Goal: Task Accomplishment & Management: Use online tool/utility

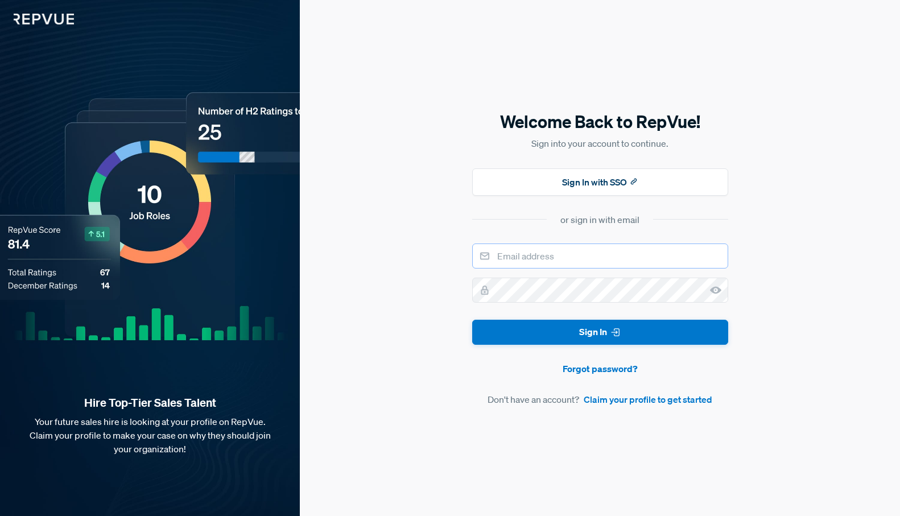
click at [509, 256] on input "email" at bounding box center [600, 256] width 256 height 25
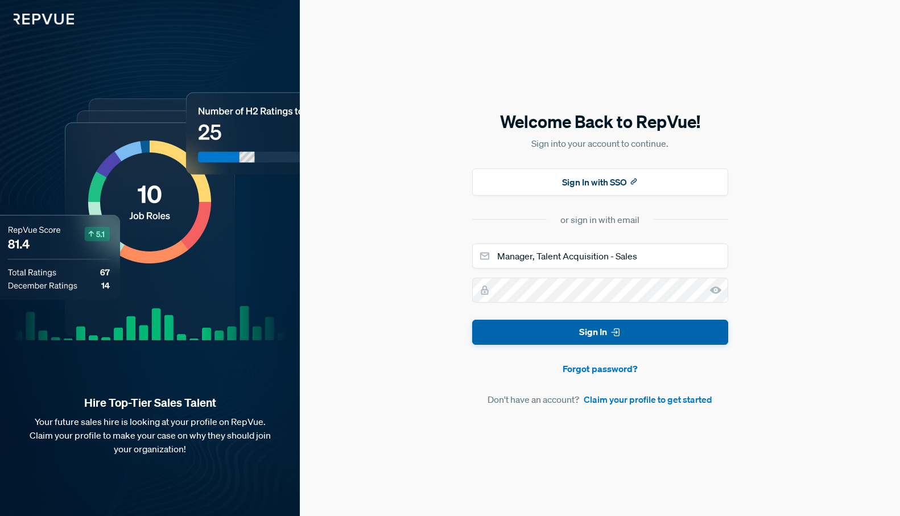
click at [568, 336] on button "Sign In" at bounding box center [600, 333] width 256 height 26
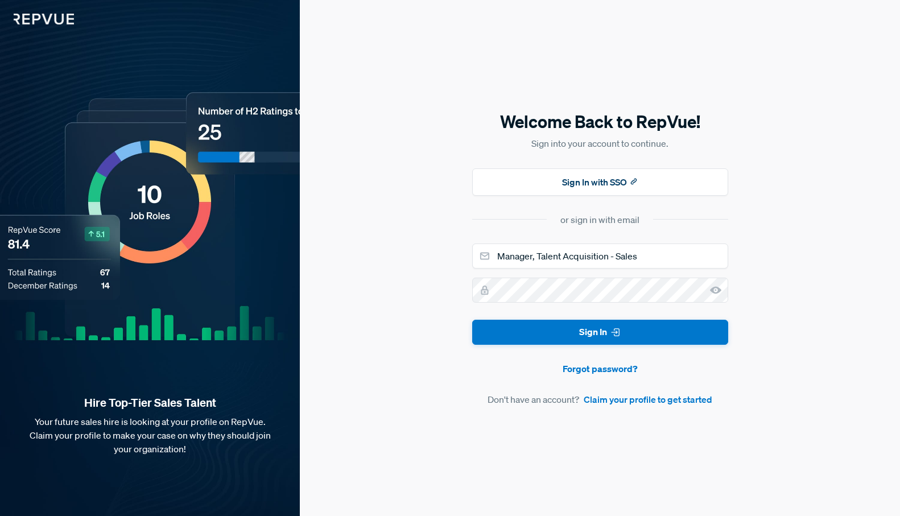
click at [453, 250] on div "Welcome Back to RepVue! Sign into your account to continue. Sign In with SSO or…" at bounding box center [600, 258] width 600 height 516
drag, startPoint x: 649, startPoint y: 257, endPoint x: 394, endPoint y: 227, distance: 256.1
click at [394, 227] on div "Welcome Back to RepVue! Sign into your account to continue. Sign In with SSO or…" at bounding box center [600, 258] width 600 height 516
click at [600, 257] on input "p" at bounding box center [600, 256] width 256 height 25
type input "[PERSON_NAME][EMAIL_ADDRESS][PERSON_NAME][DOMAIN_NAME]"
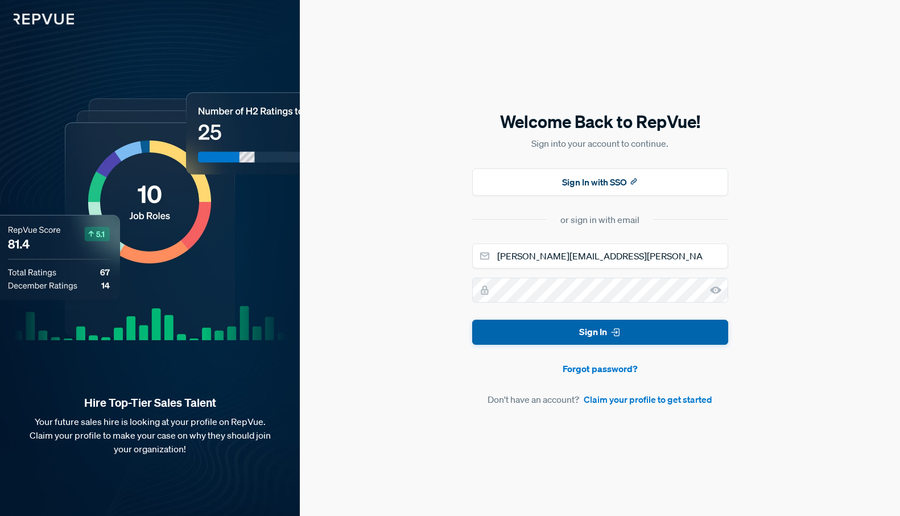
click at [622, 335] on button "Sign In" at bounding box center [600, 333] width 256 height 26
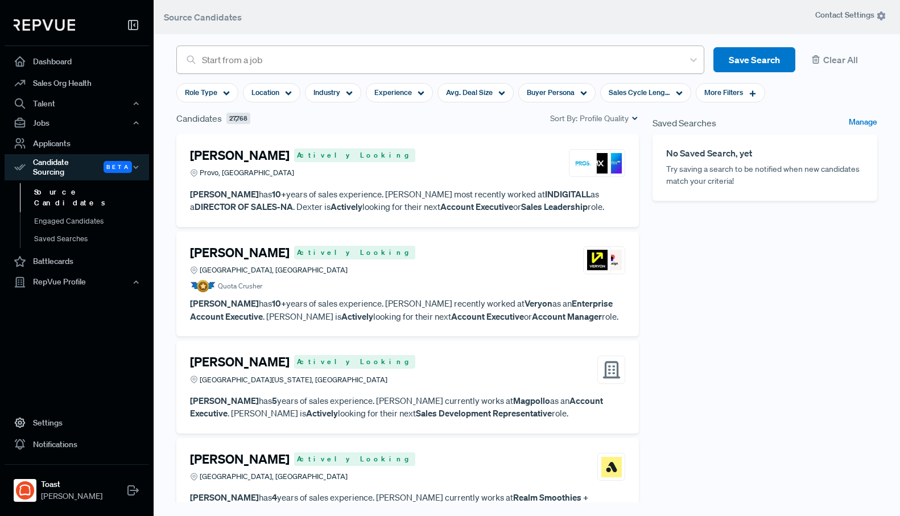
click at [245, 64] on div at bounding box center [440, 60] width 476 height 16
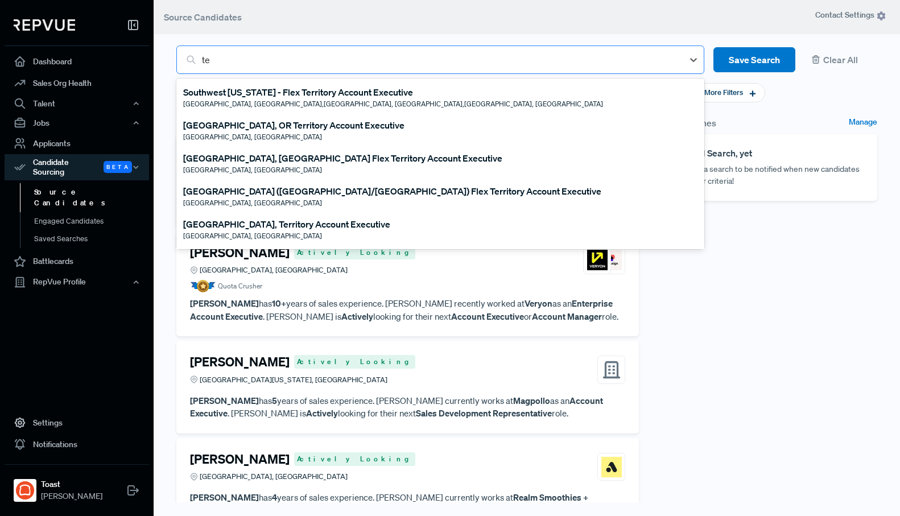
type input "t"
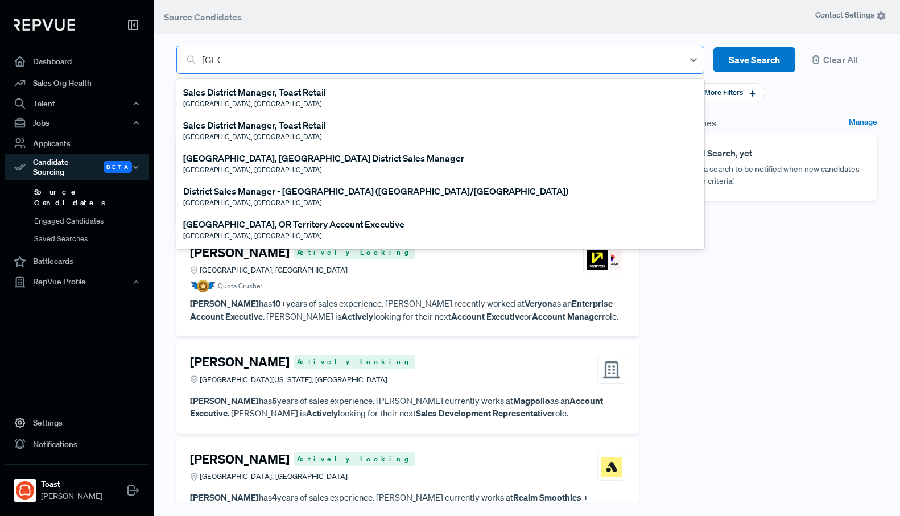
type input "[GEOGRAPHIC_DATA]"
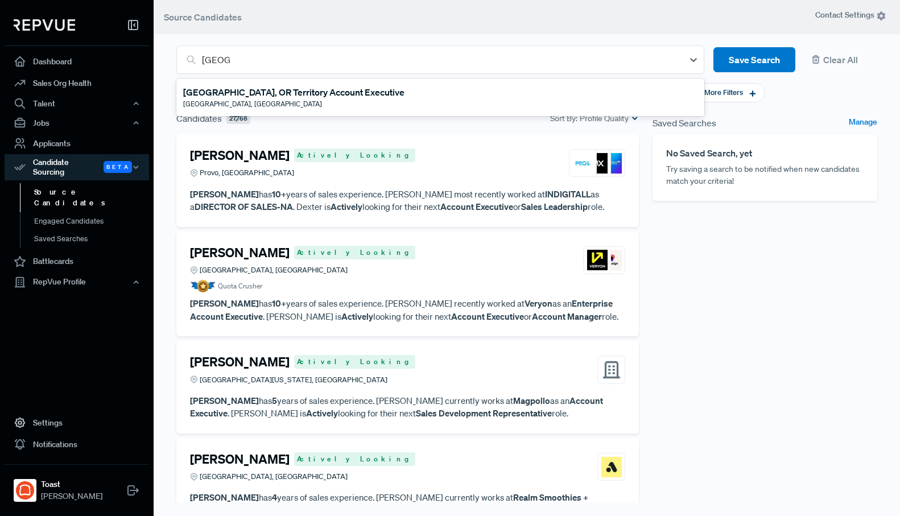
click at [249, 93] on div "[GEOGRAPHIC_DATA], OR Territory Account Executive" at bounding box center [293, 92] width 221 height 14
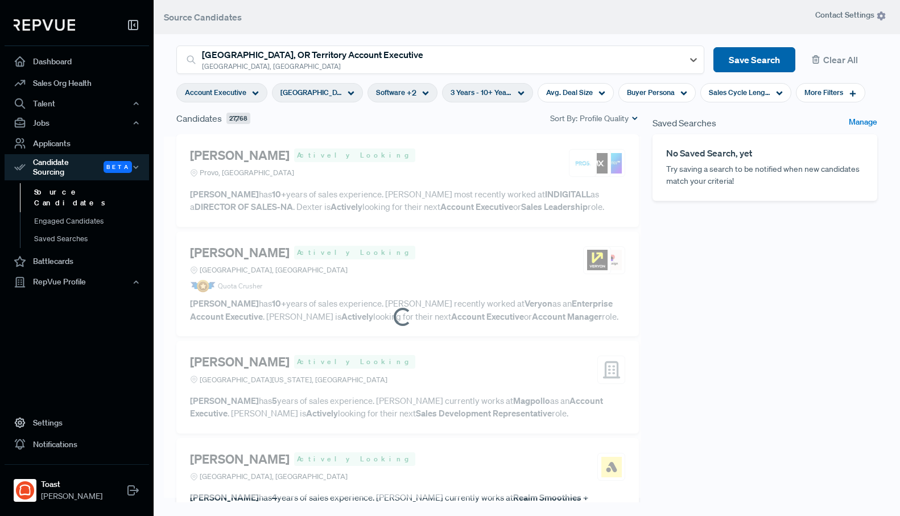
click at [726, 67] on button "Save Search" at bounding box center [754, 60] width 82 height 26
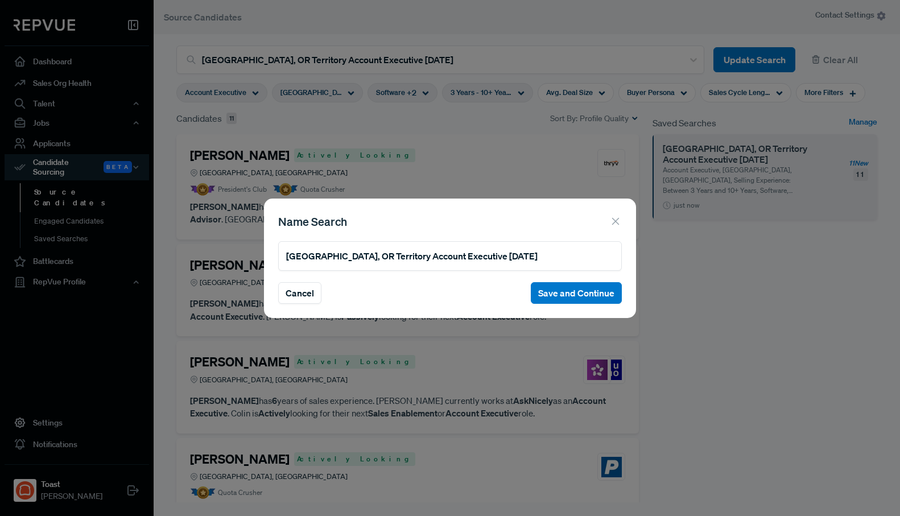
click at [623, 218] on div "Name Search [GEOGRAPHIC_DATA], [GEOGRAPHIC_DATA] Territory Account Executive [D…" at bounding box center [450, 258] width 372 height 119
click at [610, 222] on icon at bounding box center [615, 221] width 13 height 13
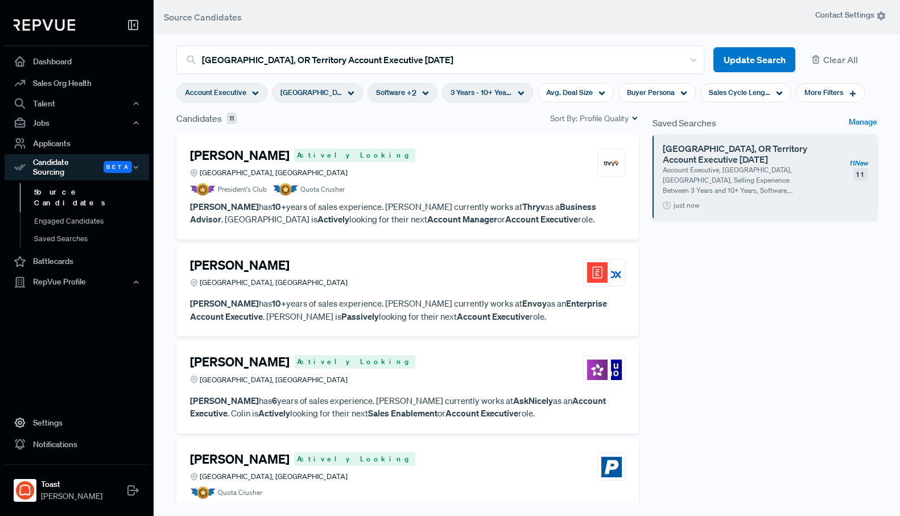
click at [498, 226] on div "[PERSON_NAME] Actively Looking Vancouver, [GEOGRAPHIC_DATA] President's Club Qu…" at bounding box center [407, 186] width 463 height 105
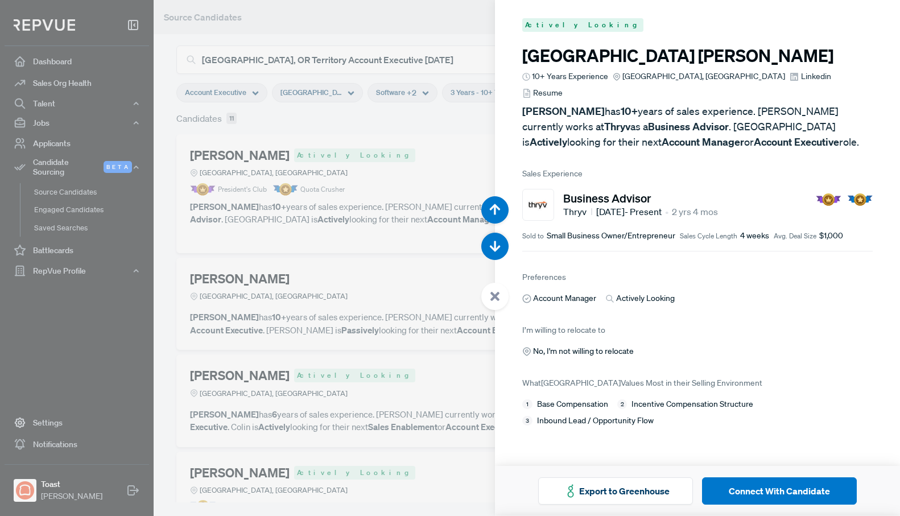
click at [801, 75] on span "Linkedin" at bounding box center [816, 77] width 30 height 12
